Goal: Check status: Check status

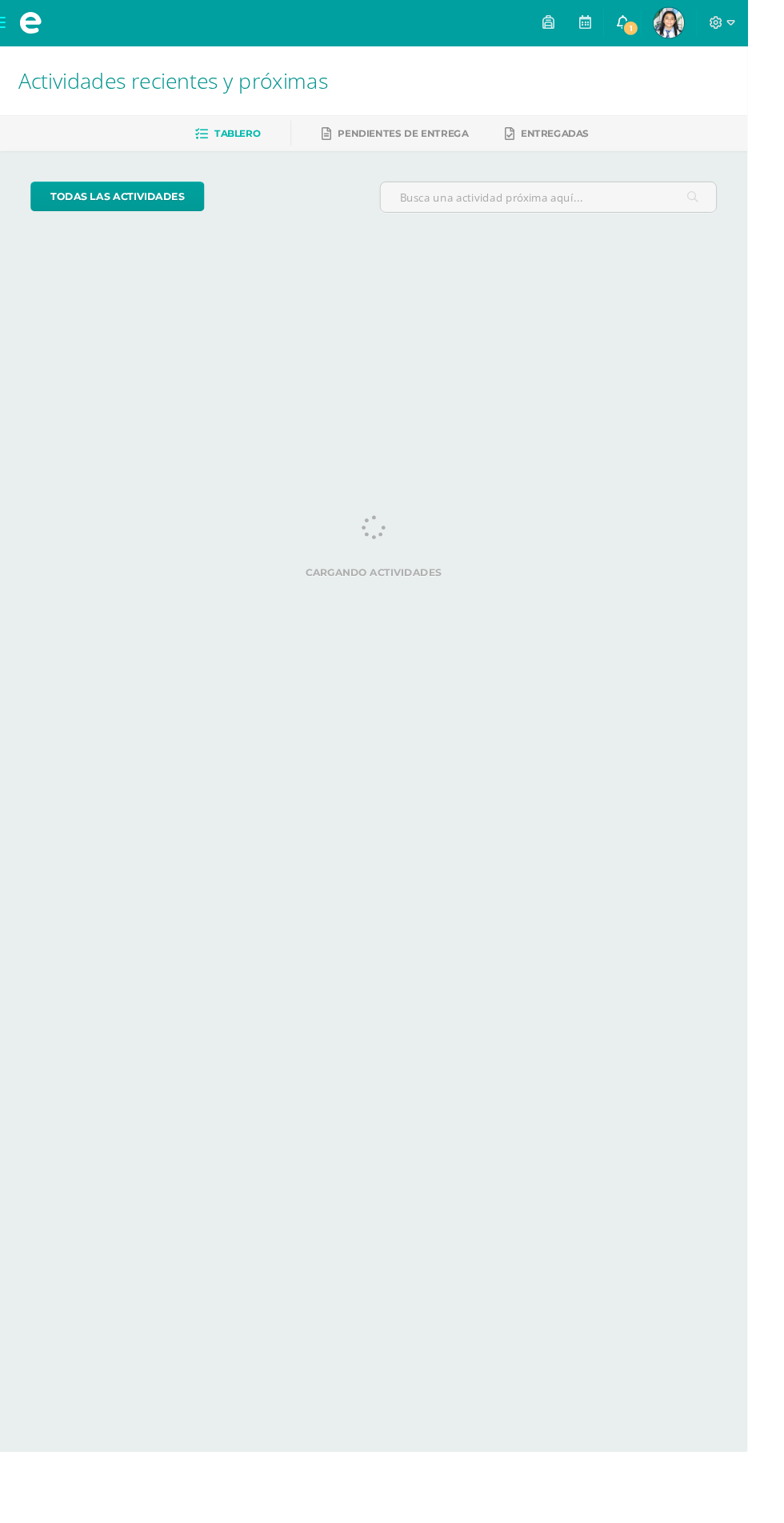
click at [672, 43] on link "1" at bounding box center [652, 24] width 39 height 48
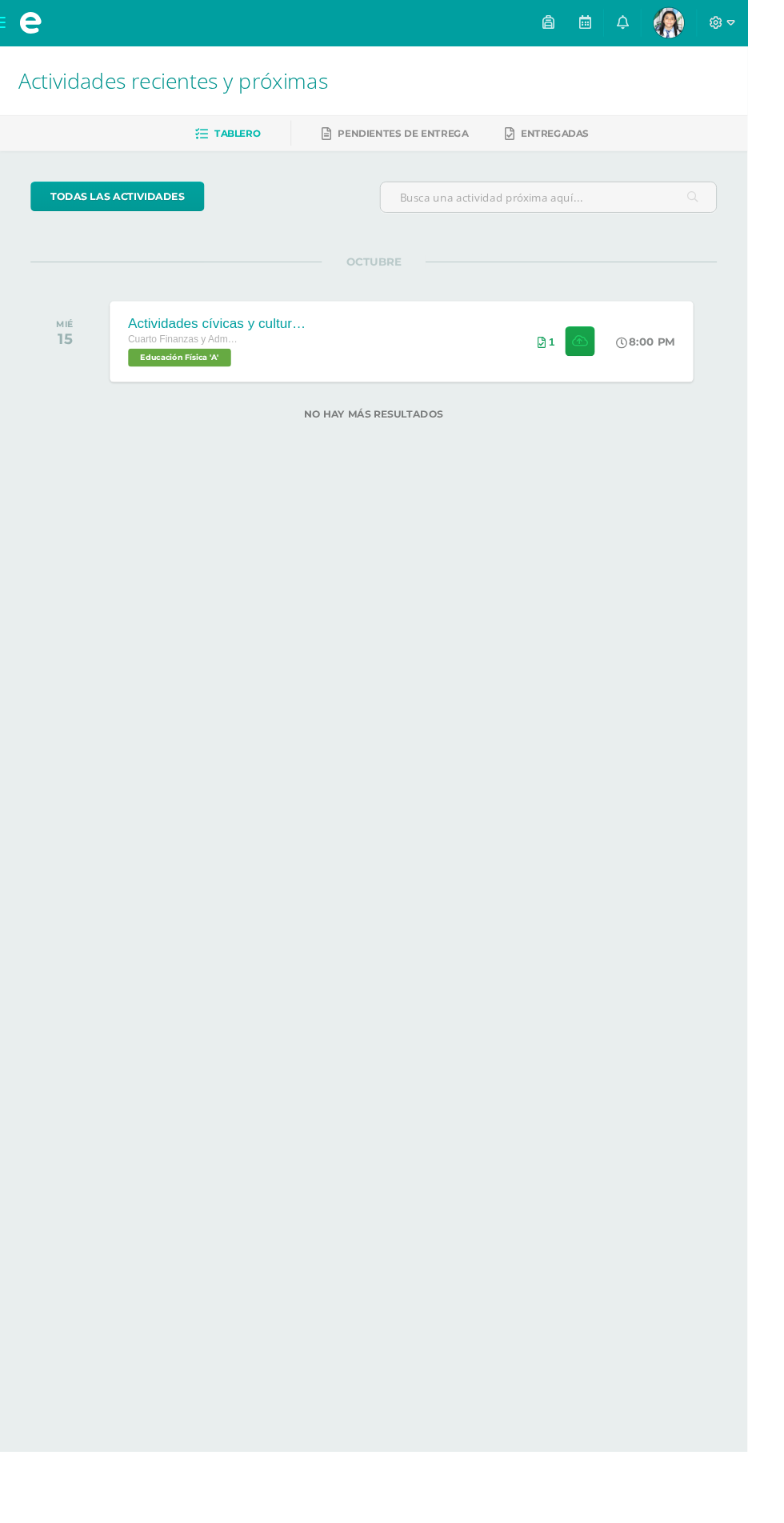
click at [721, 23] on span "Luz Mariangel Mi Perfil" at bounding box center [701, 24] width 39 height 32
click at [717, 19] on img at bounding box center [701, 24] width 32 height 32
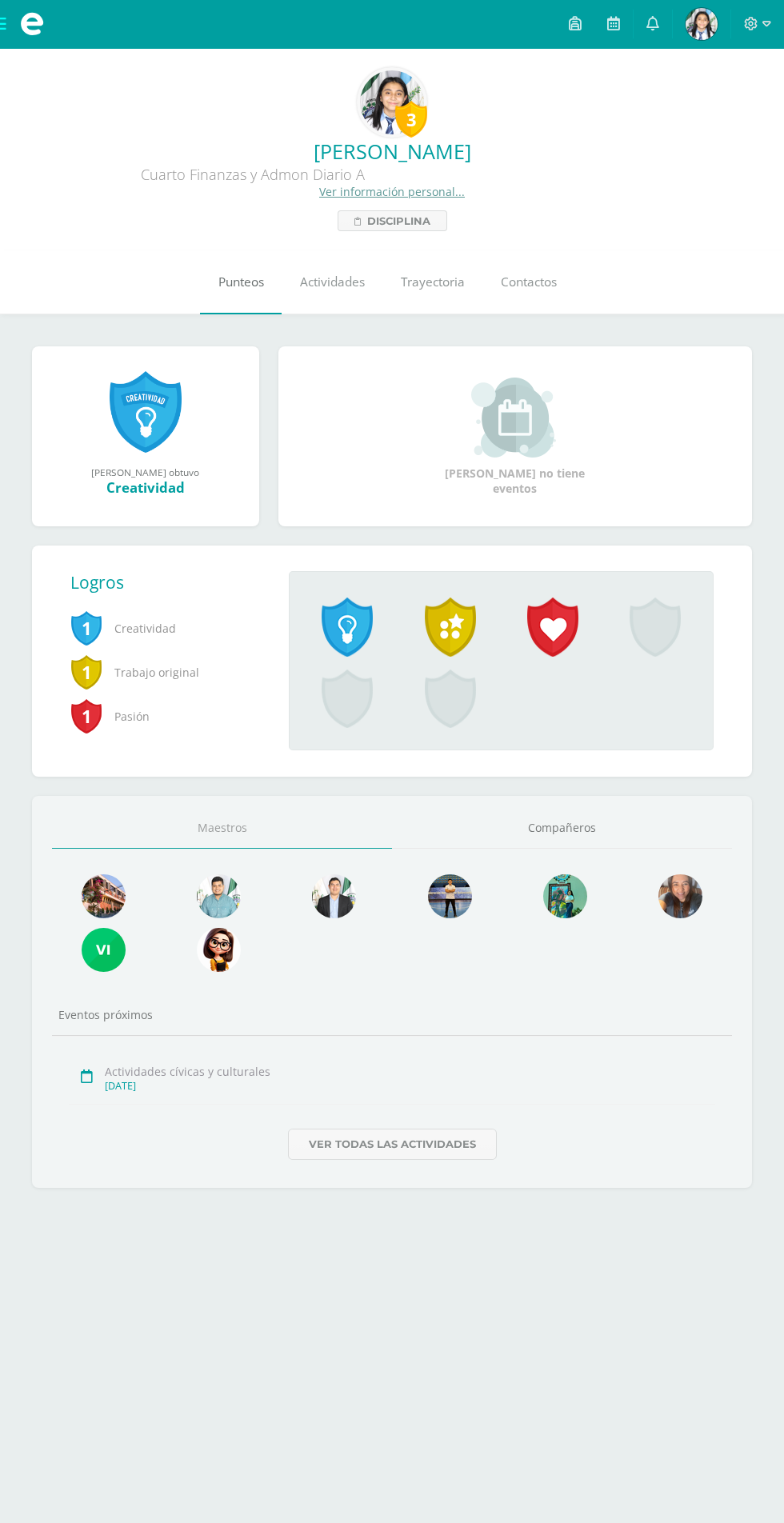
click at [238, 285] on span "Punteos" at bounding box center [241, 281] width 46 height 17
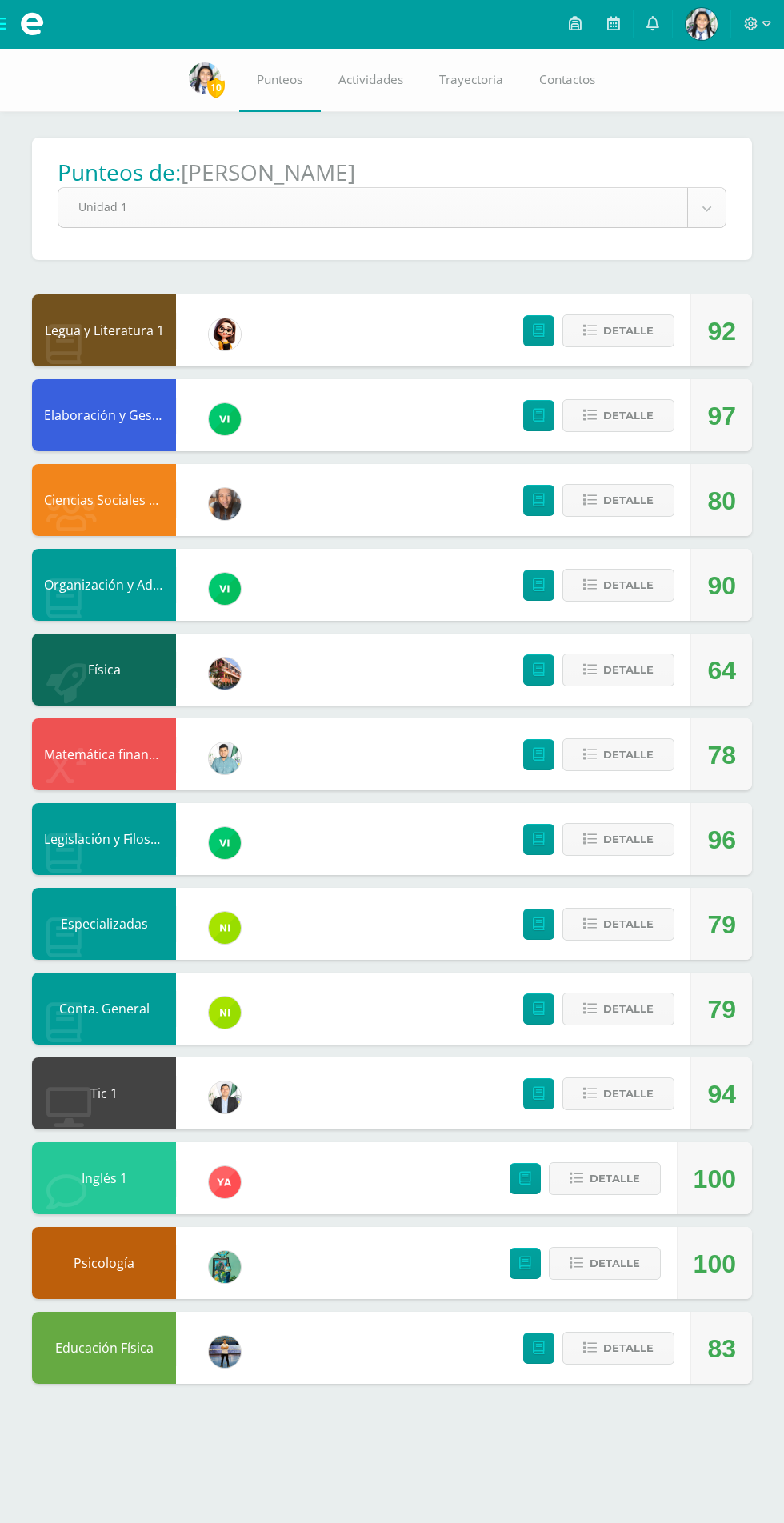
click at [706, 208] on body "Mis cursos Archivos Cerrar panel Ciencias Sociales y Formación Ciudadana Cuarto…" at bounding box center [392, 708] width 784 height 1416
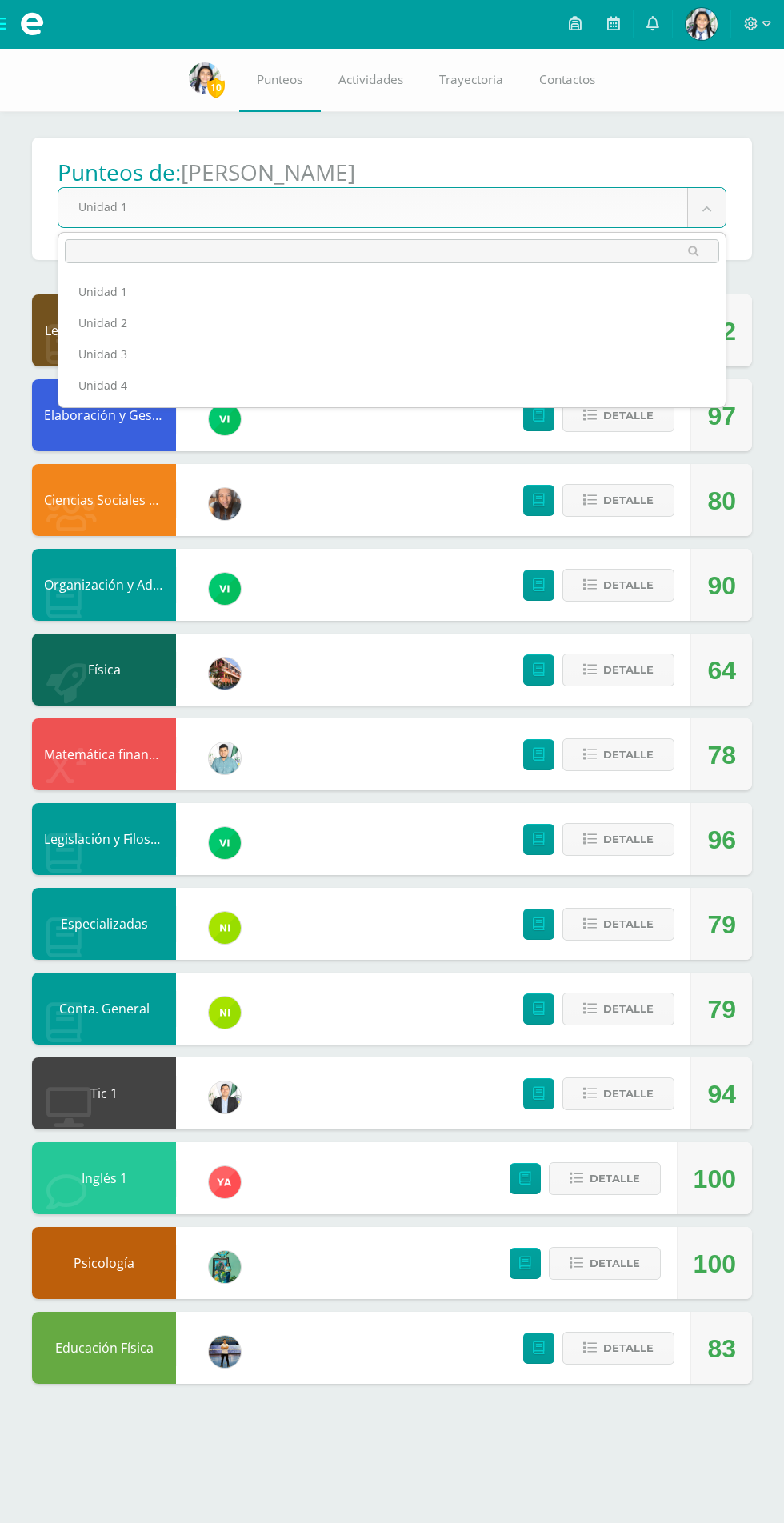
click at [351, 402] on ul "Unidad 1 Unidad 2 Unidad 3 Unidad 4" at bounding box center [392, 338] width 667 height 138
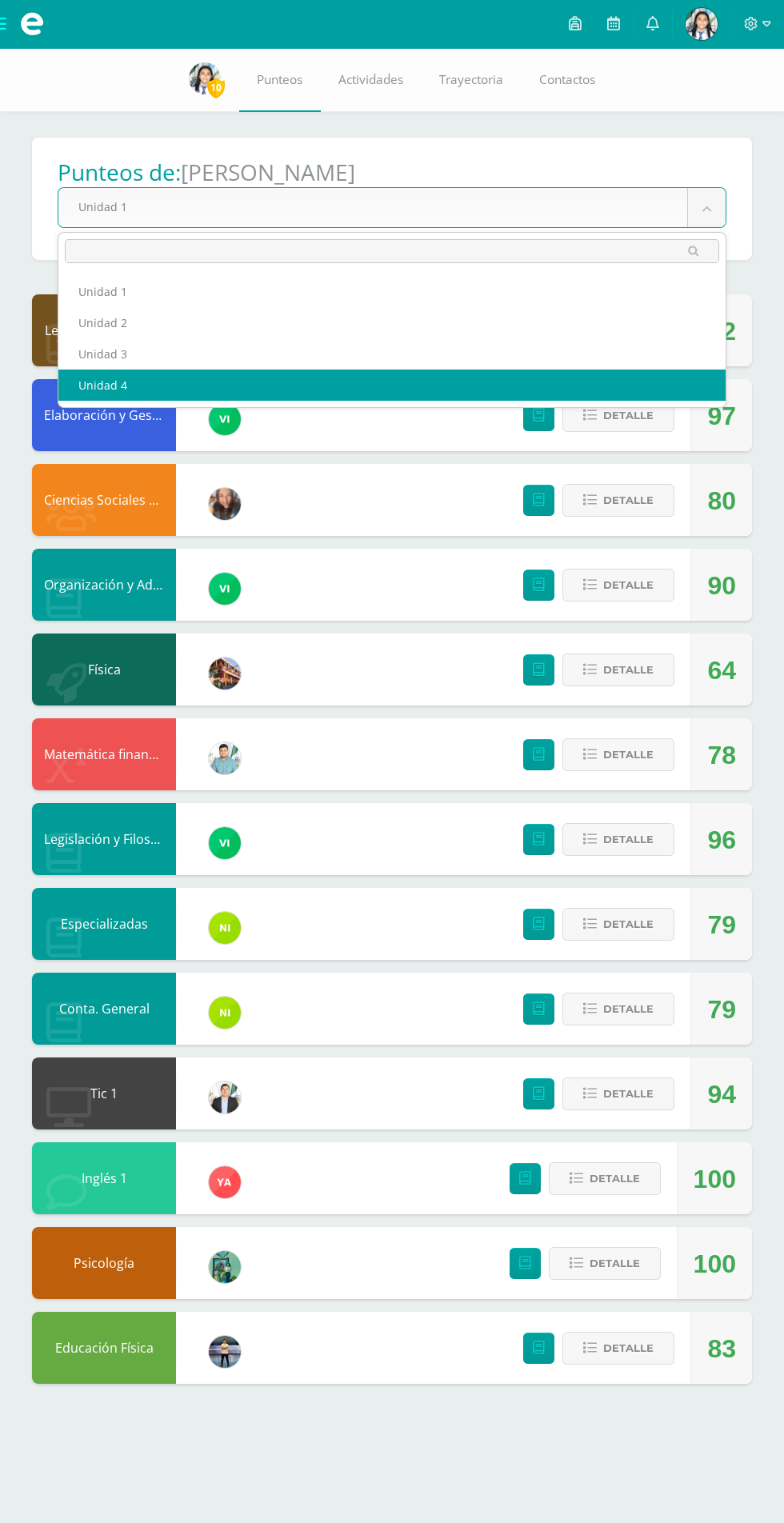
select select "Unidad 4"
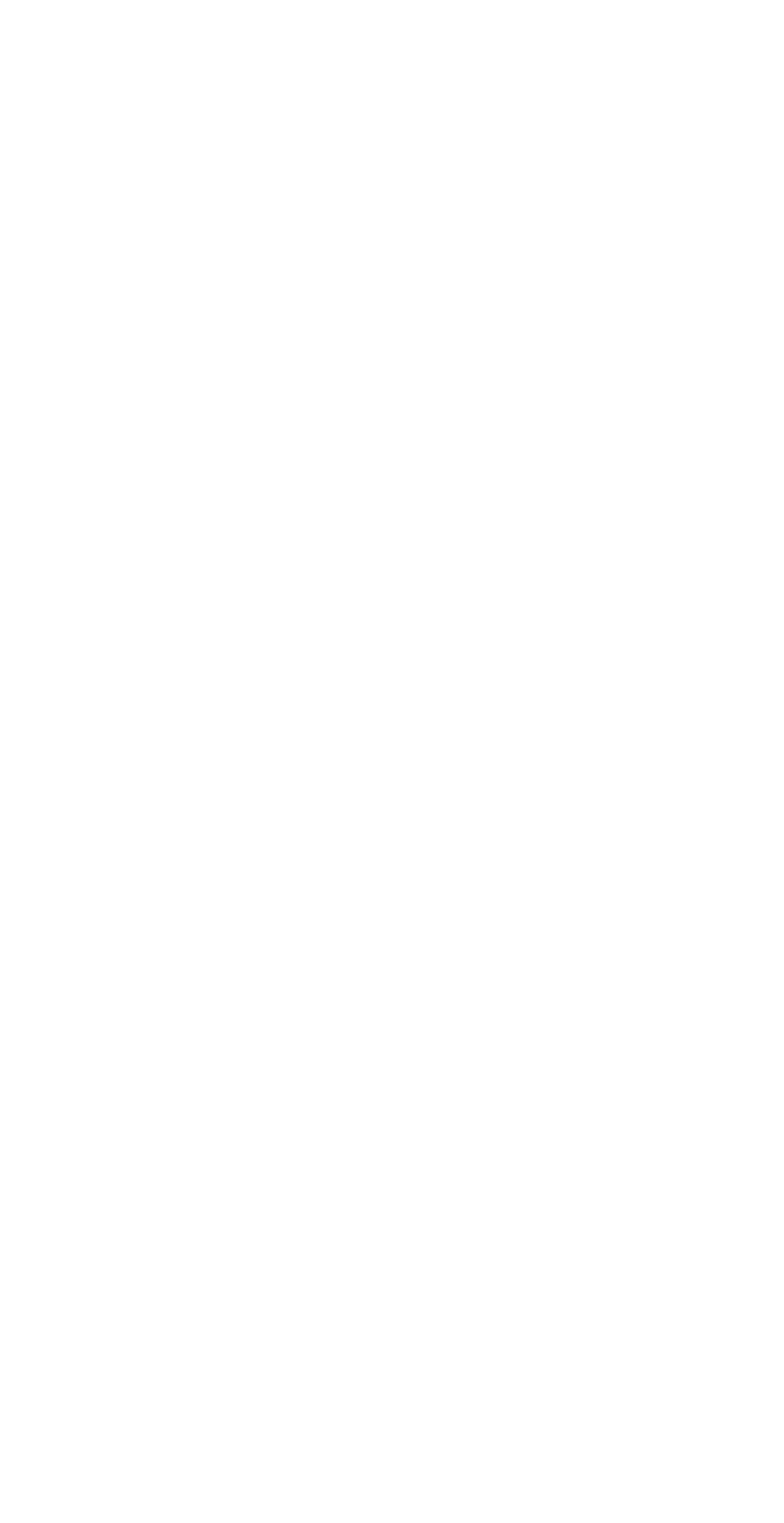
click at [0, 0] on html at bounding box center [0, 0] width 0 height 0
